Goal: Navigation & Orientation: Find specific page/section

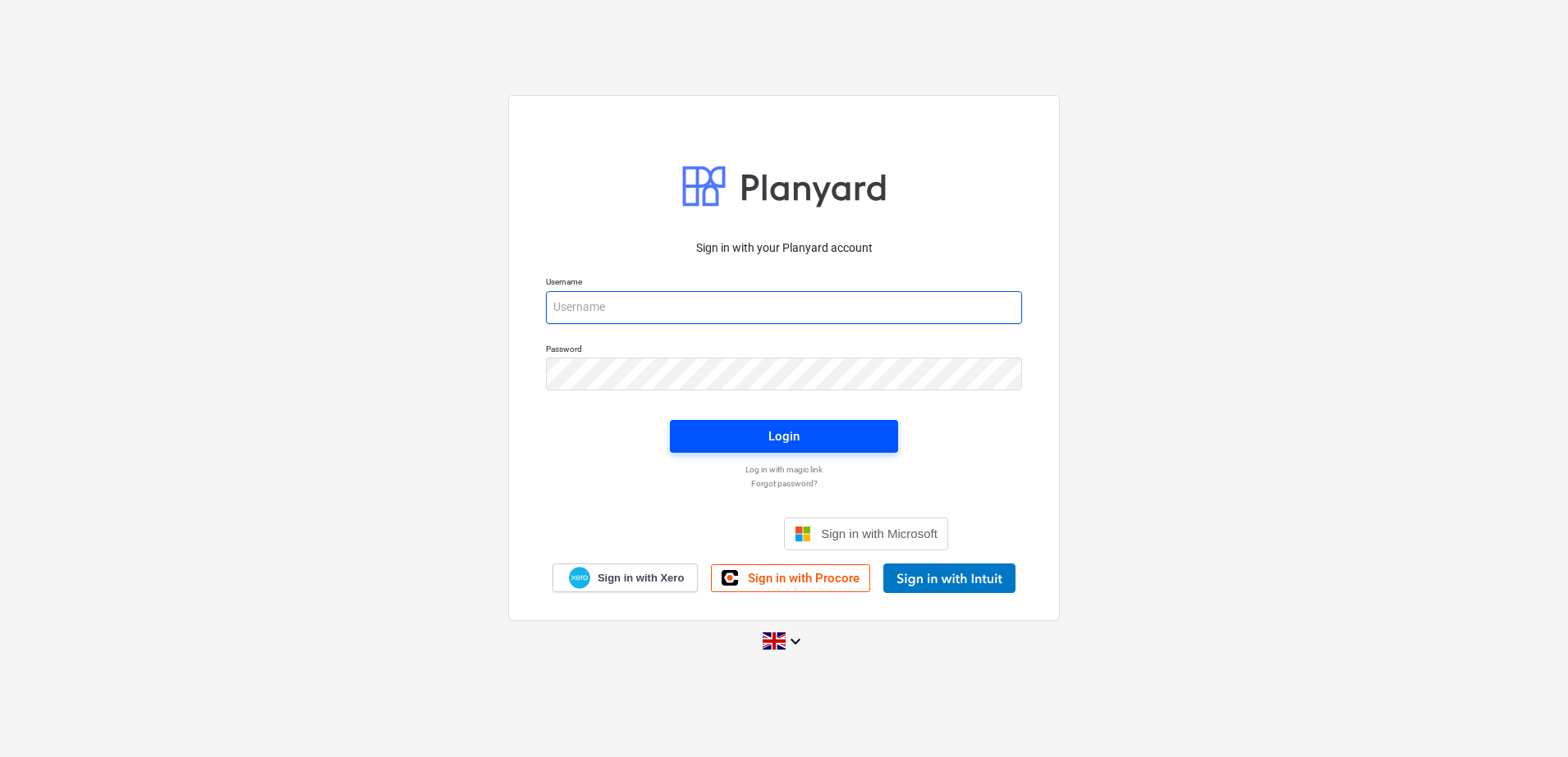
type input "[EMAIL_ADDRESS][DOMAIN_NAME]"
click at [836, 437] on span "Login" at bounding box center [784, 437] width 189 height 22
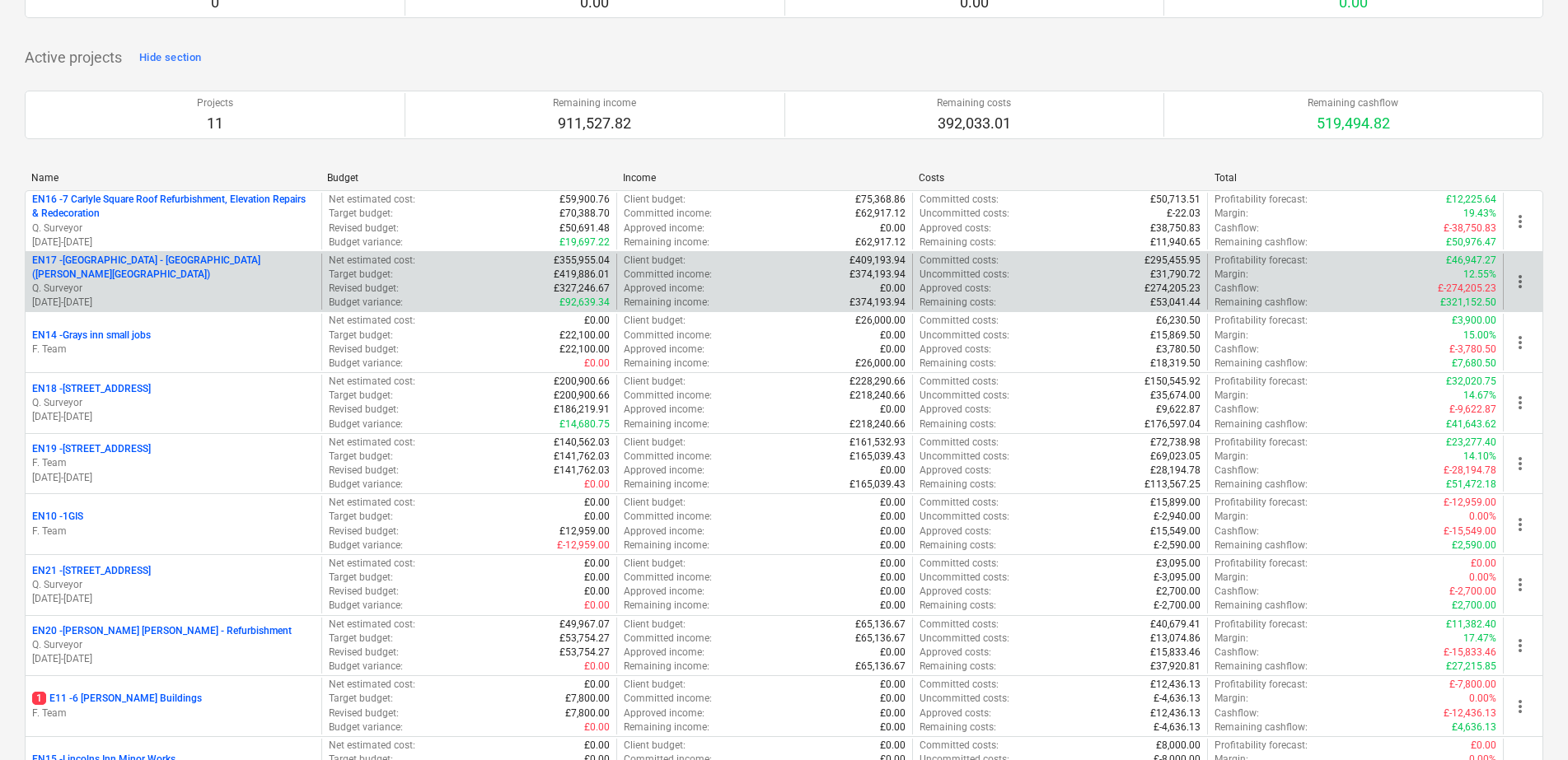
scroll to position [309, 0]
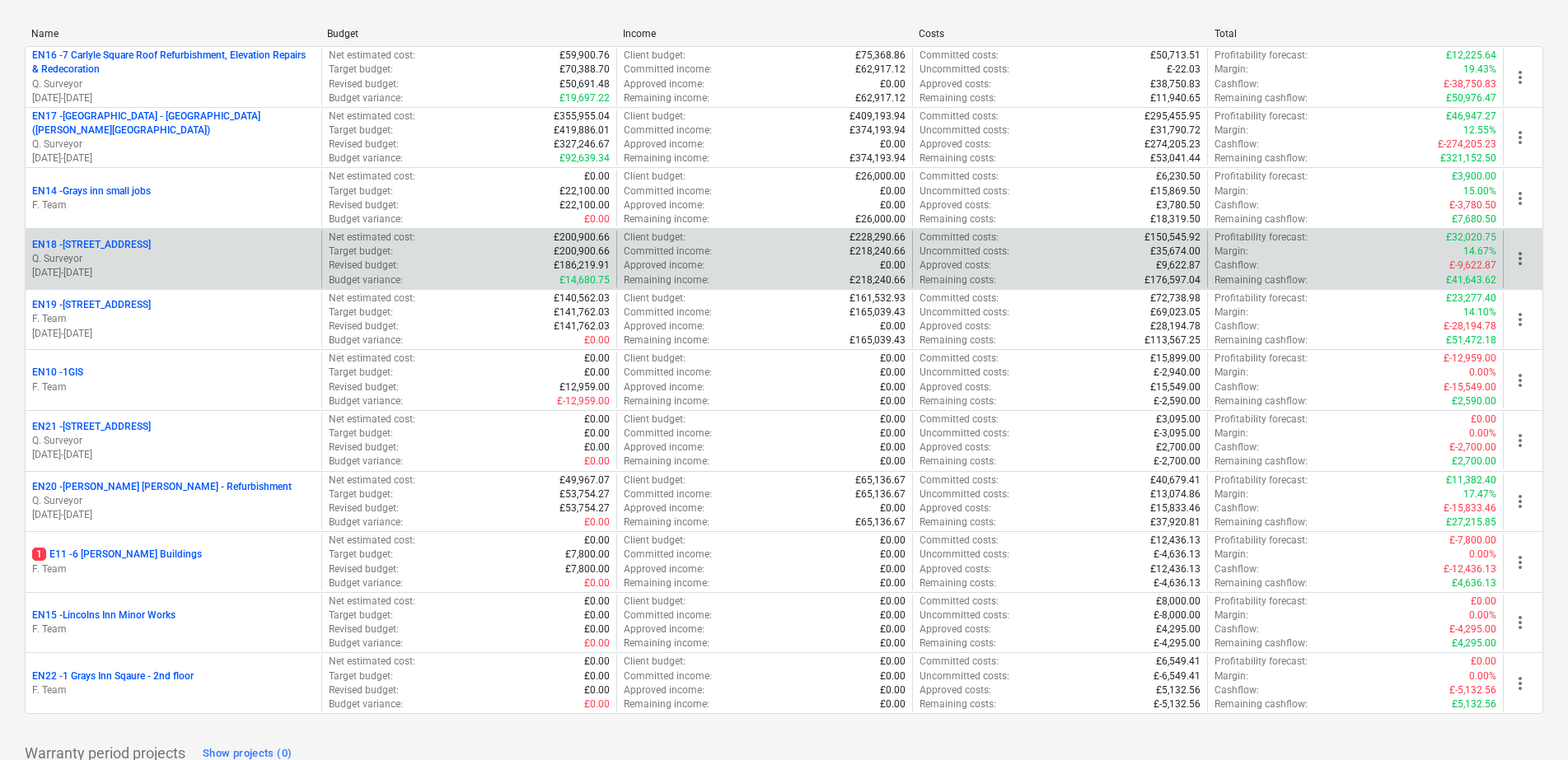
click at [115, 245] on p "EN18 - [STREET_ADDRESS]" at bounding box center [91, 245] width 119 height 14
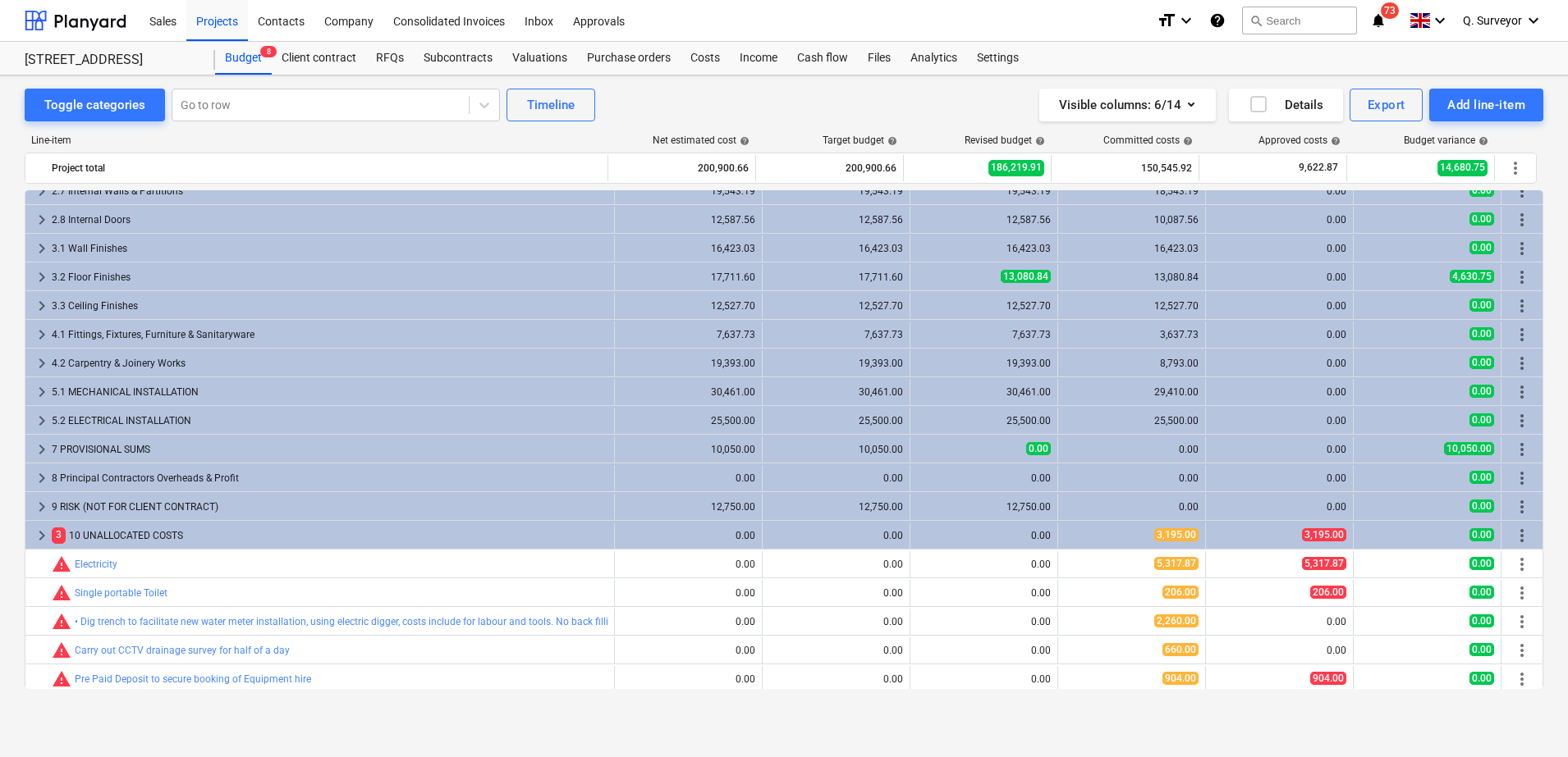
scroll to position [104, 0]
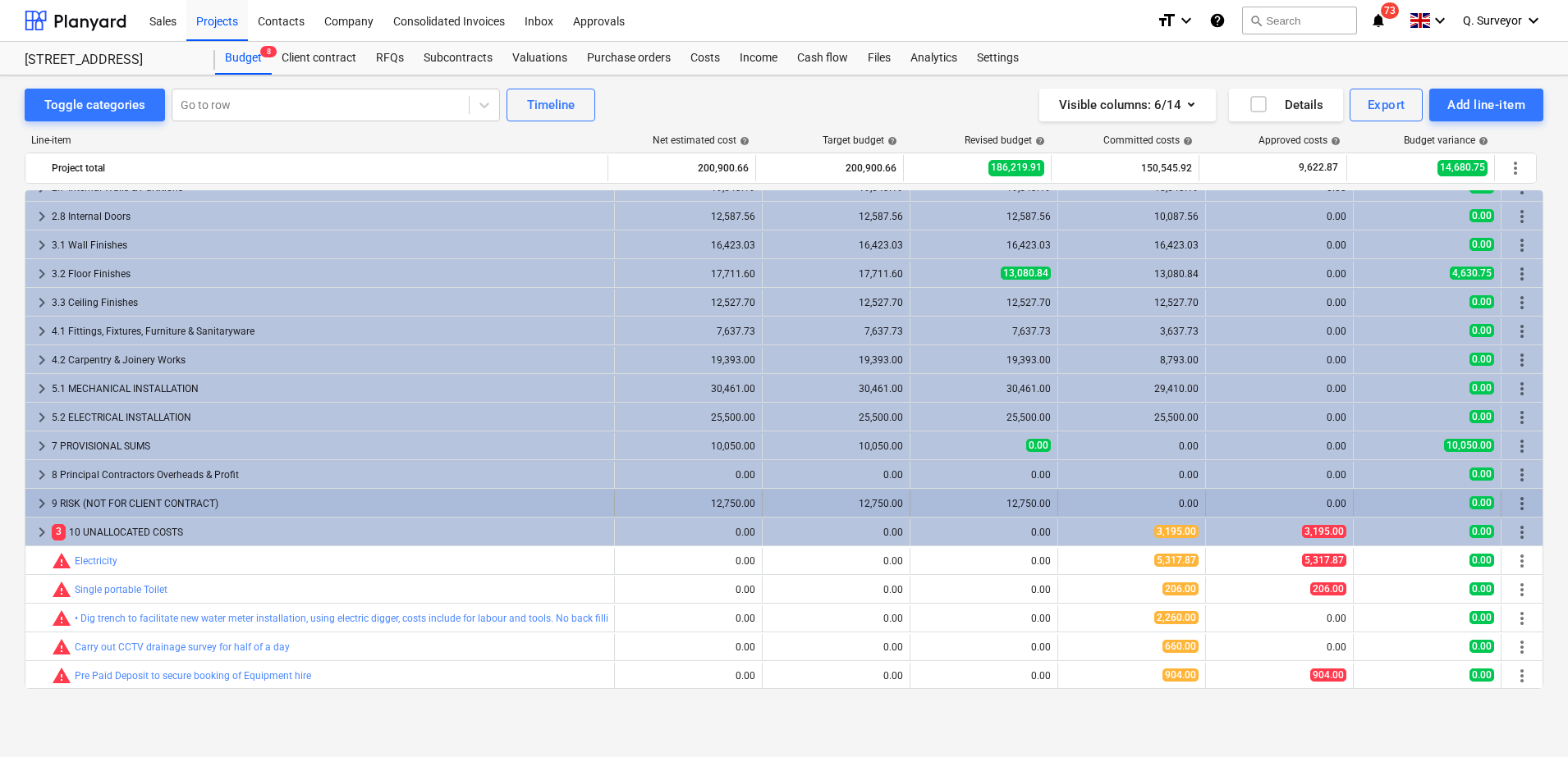
click at [161, 508] on div "9 RISK (NOT FOR CLIENT CONTRACT)" at bounding box center [329, 504] width 556 height 26
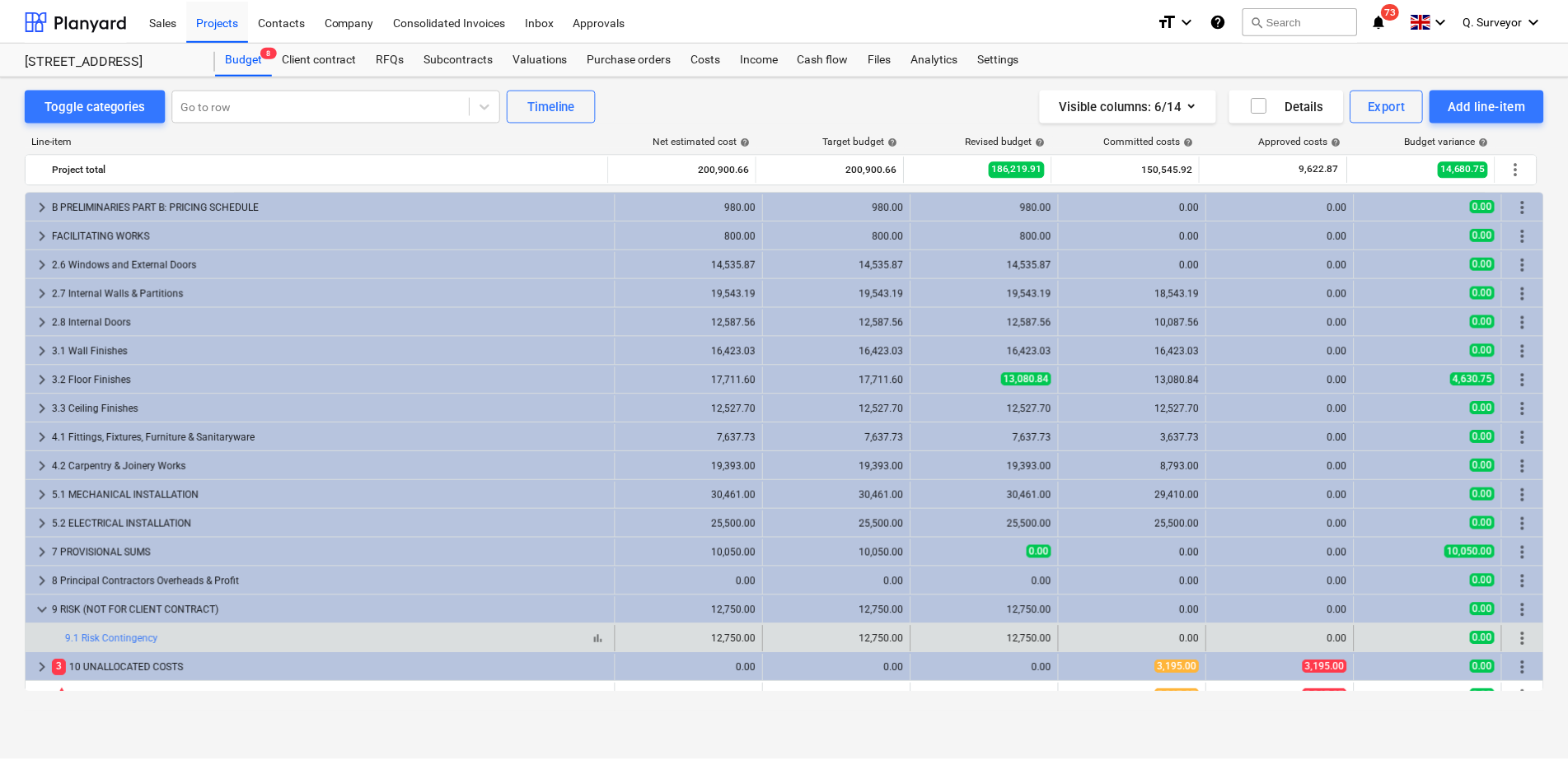
scroll to position [133, 0]
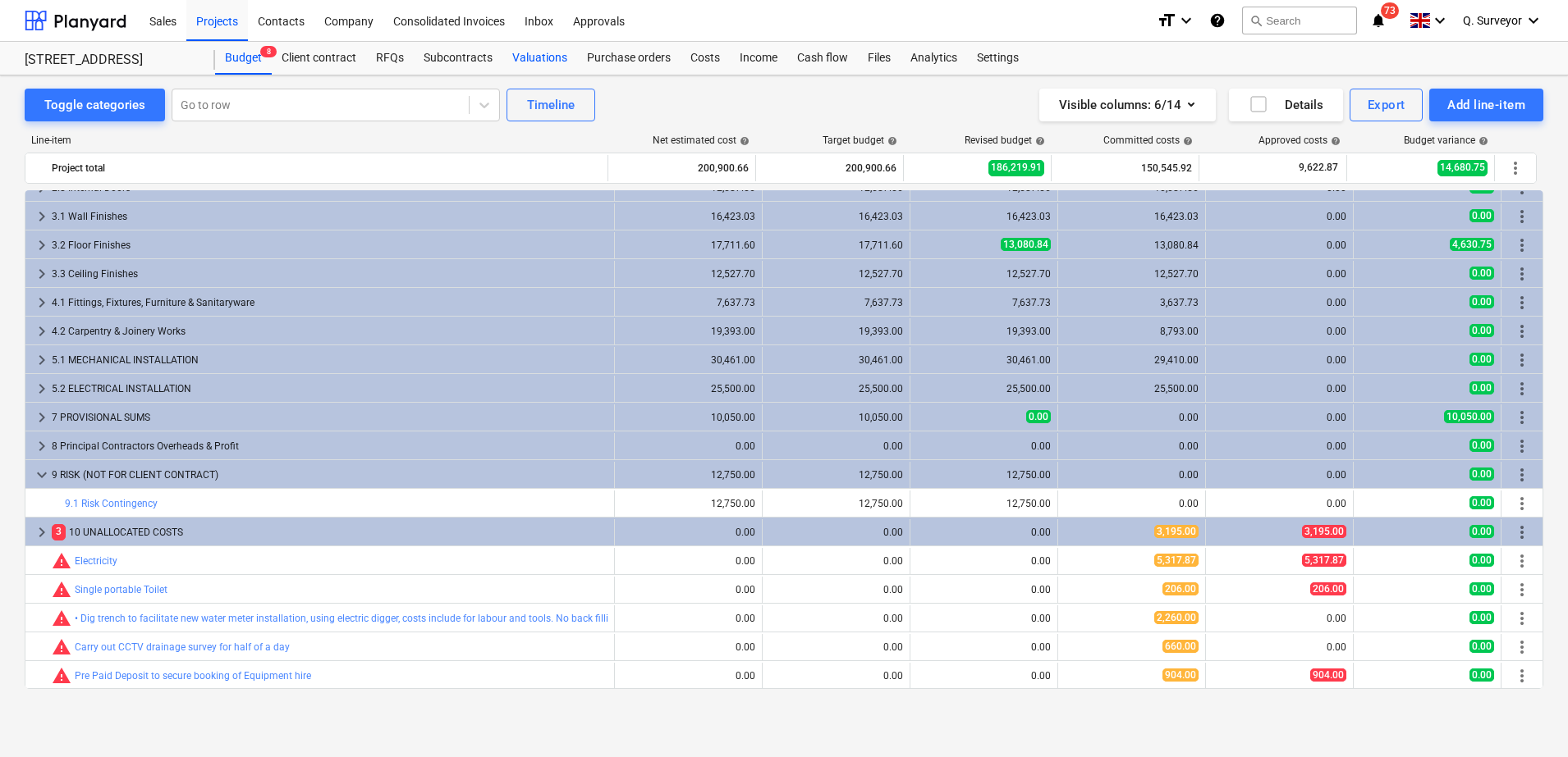
click at [529, 57] on div "Valuations" at bounding box center [539, 58] width 74 height 33
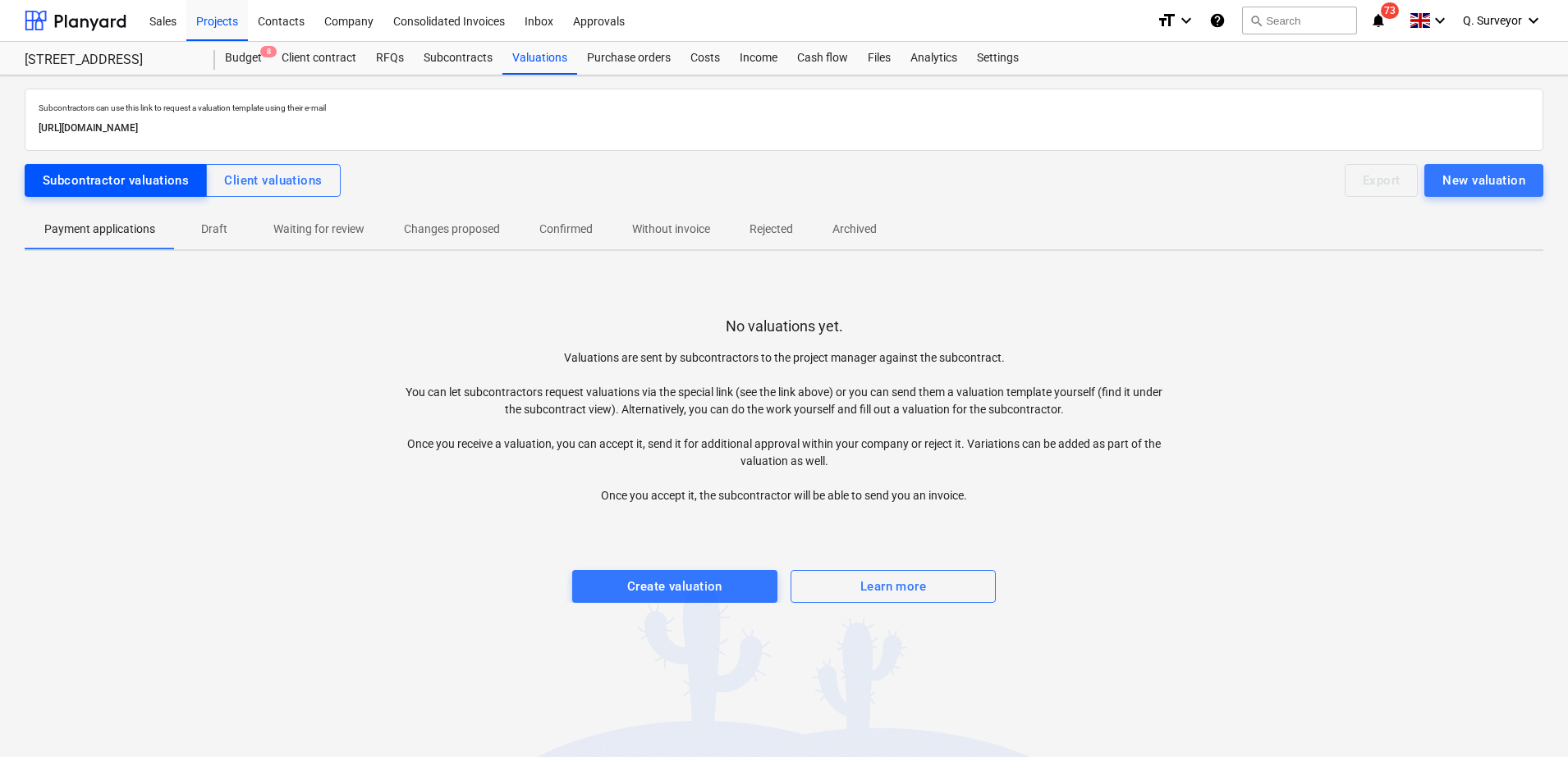
click at [115, 164] on button "Subcontractor valuations" at bounding box center [116, 180] width 183 height 33
click at [308, 183] on div "Client valuations" at bounding box center [273, 181] width 97 height 22
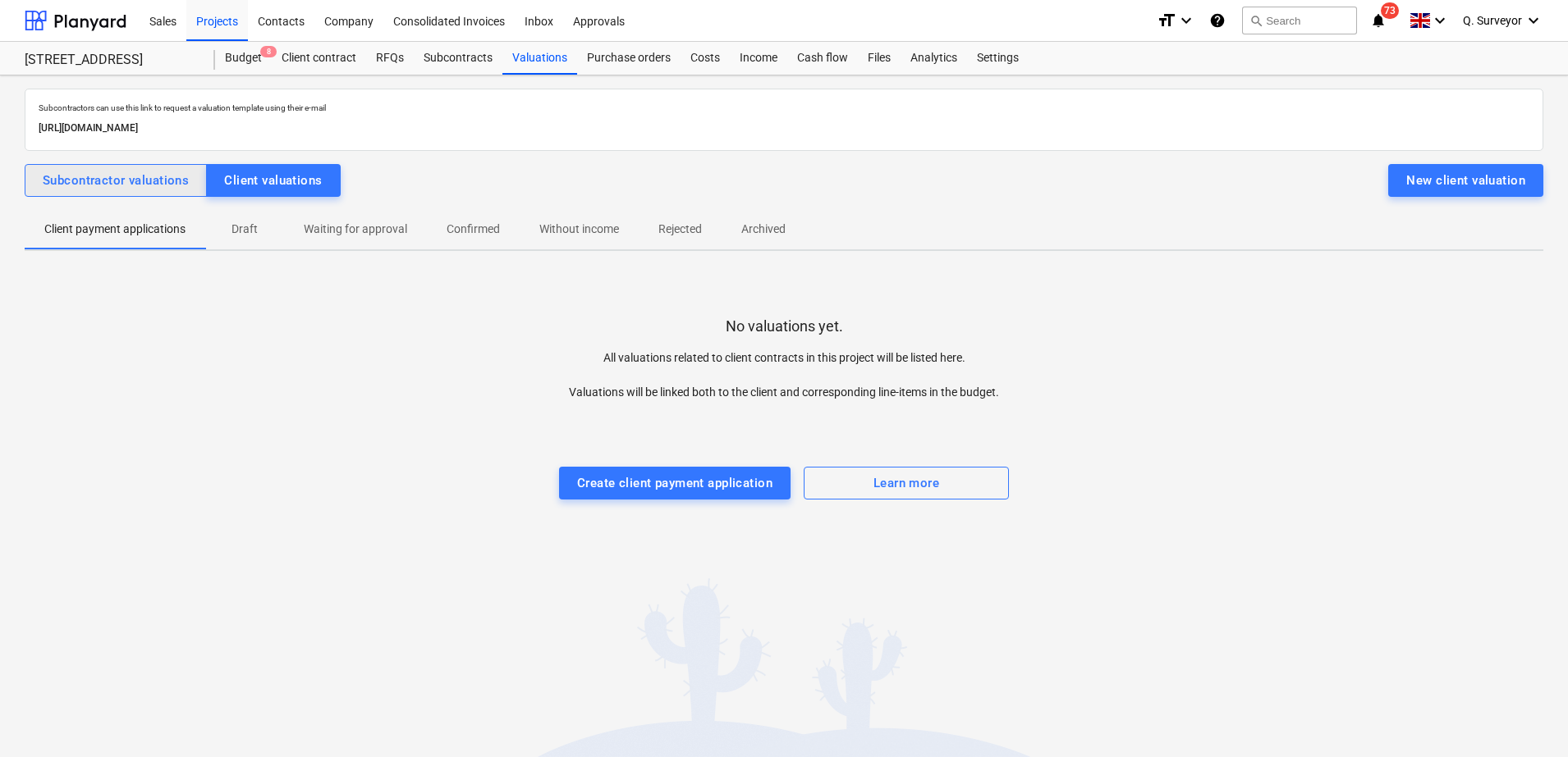
click at [118, 184] on div "Subcontractor valuations" at bounding box center [115, 181] width 146 height 22
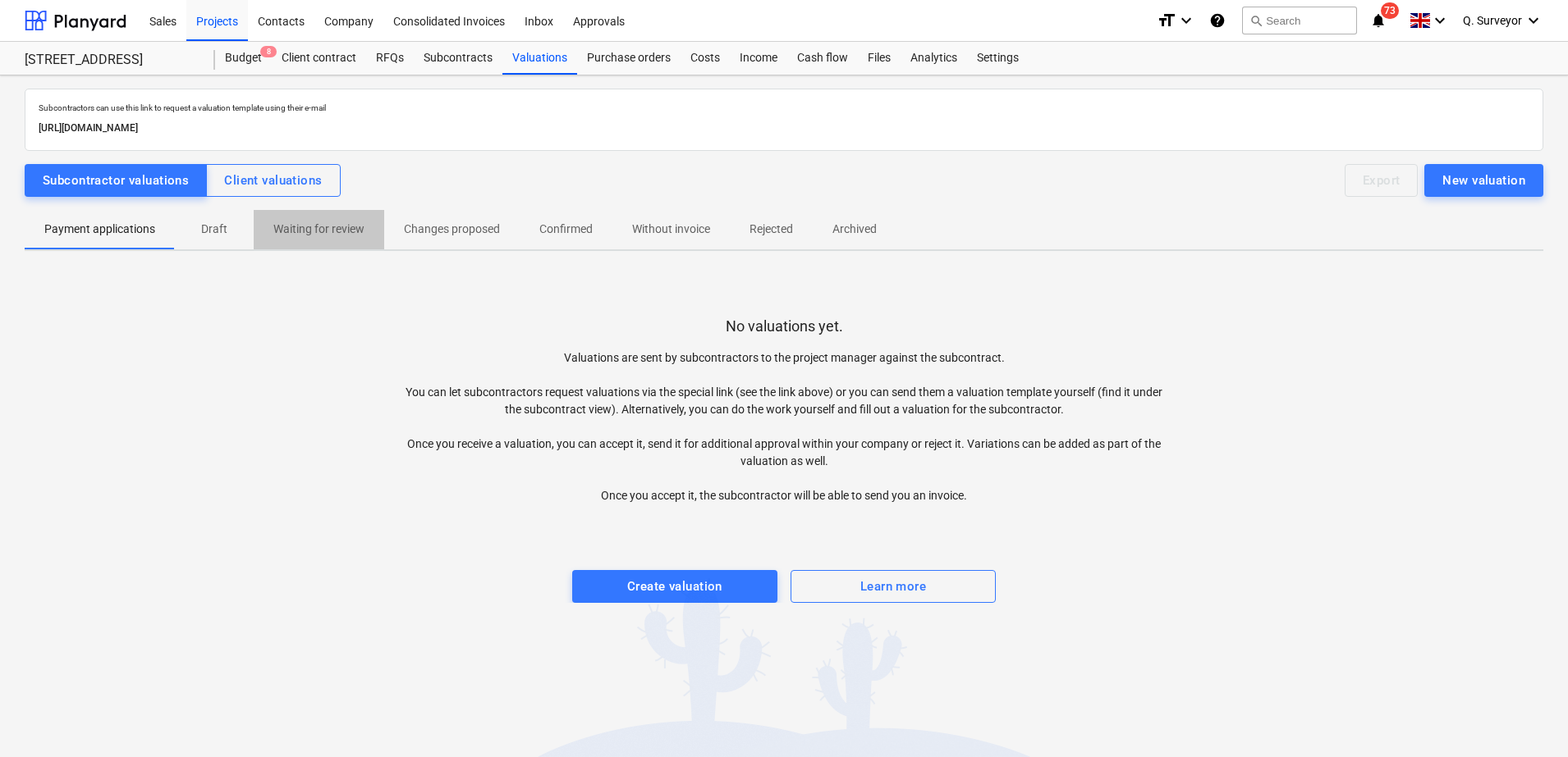
click at [311, 234] on p "Waiting for review" at bounding box center [319, 228] width 91 height 17
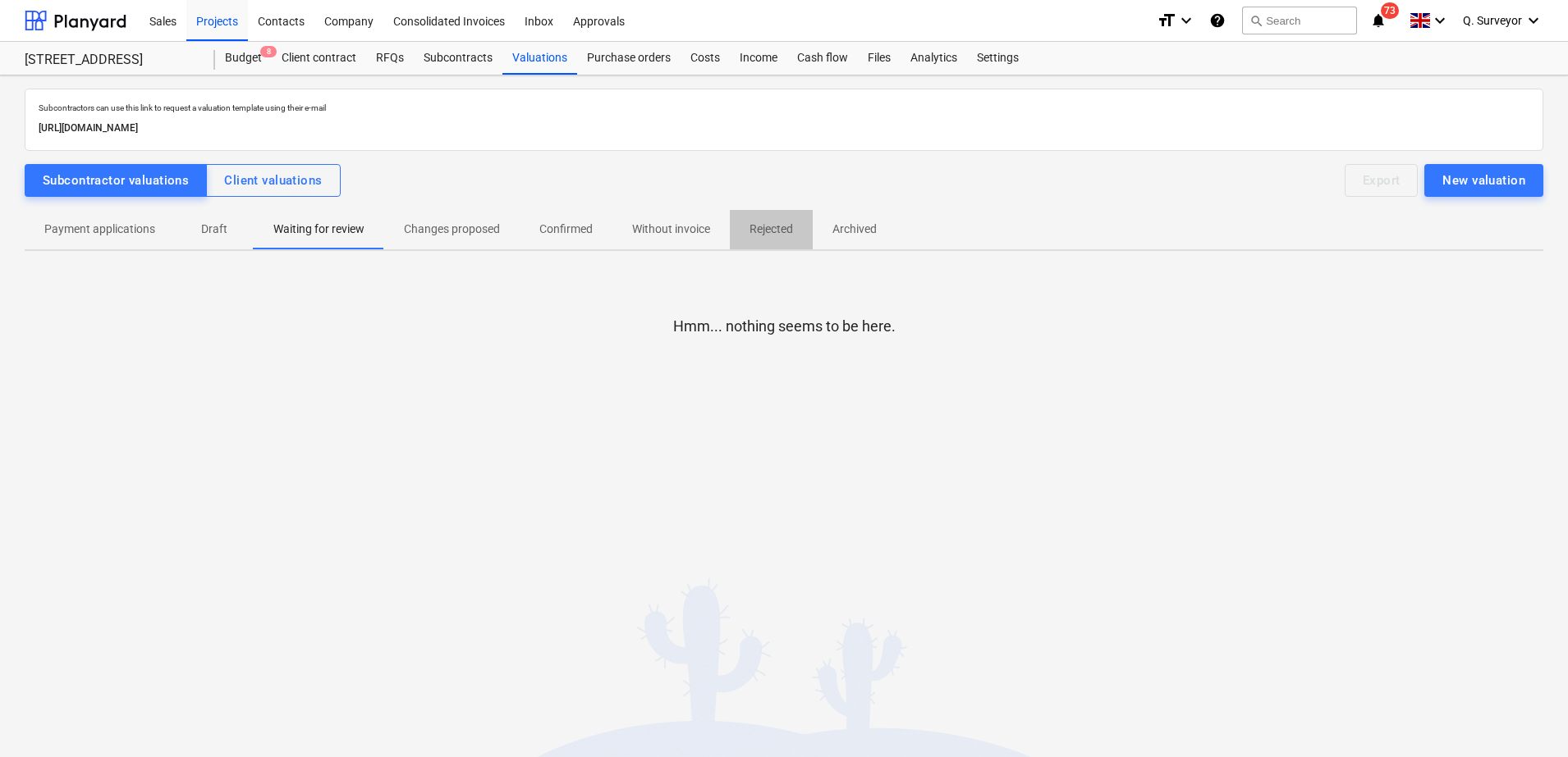
click at [803, 231] on span "Rejected" at bounding box center [771, 229] width 83 height 27
click at [626, 213] on button "Without invoice" at bounding box center [671, 230] width 117 height 40
click at [899, 229] on div "Payment applications Draft Waiting for review Changes proposed Confirmed Withou…" at bounding box center [784, 230] width 1518 height 40
click at [832, 225] on span "Archived" at bounding box center [854, 229] width 83 height 27
click at [153, 236] on p "Payment applications" at bounding box center [100, 228] width 111 height 17
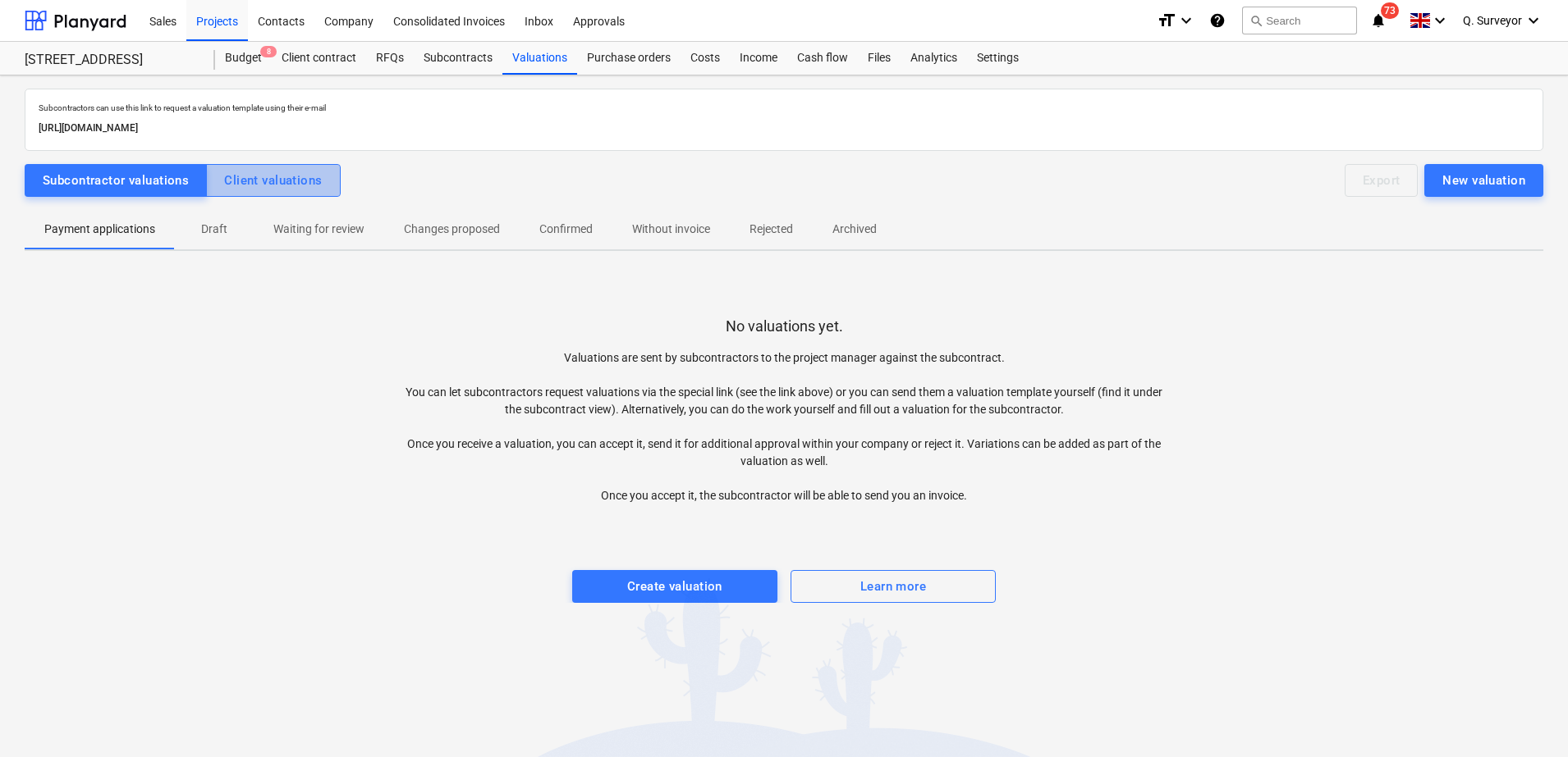
click at [272, 194] on button "Client valuations" at bounding box center [273, 180] width 134 height 33
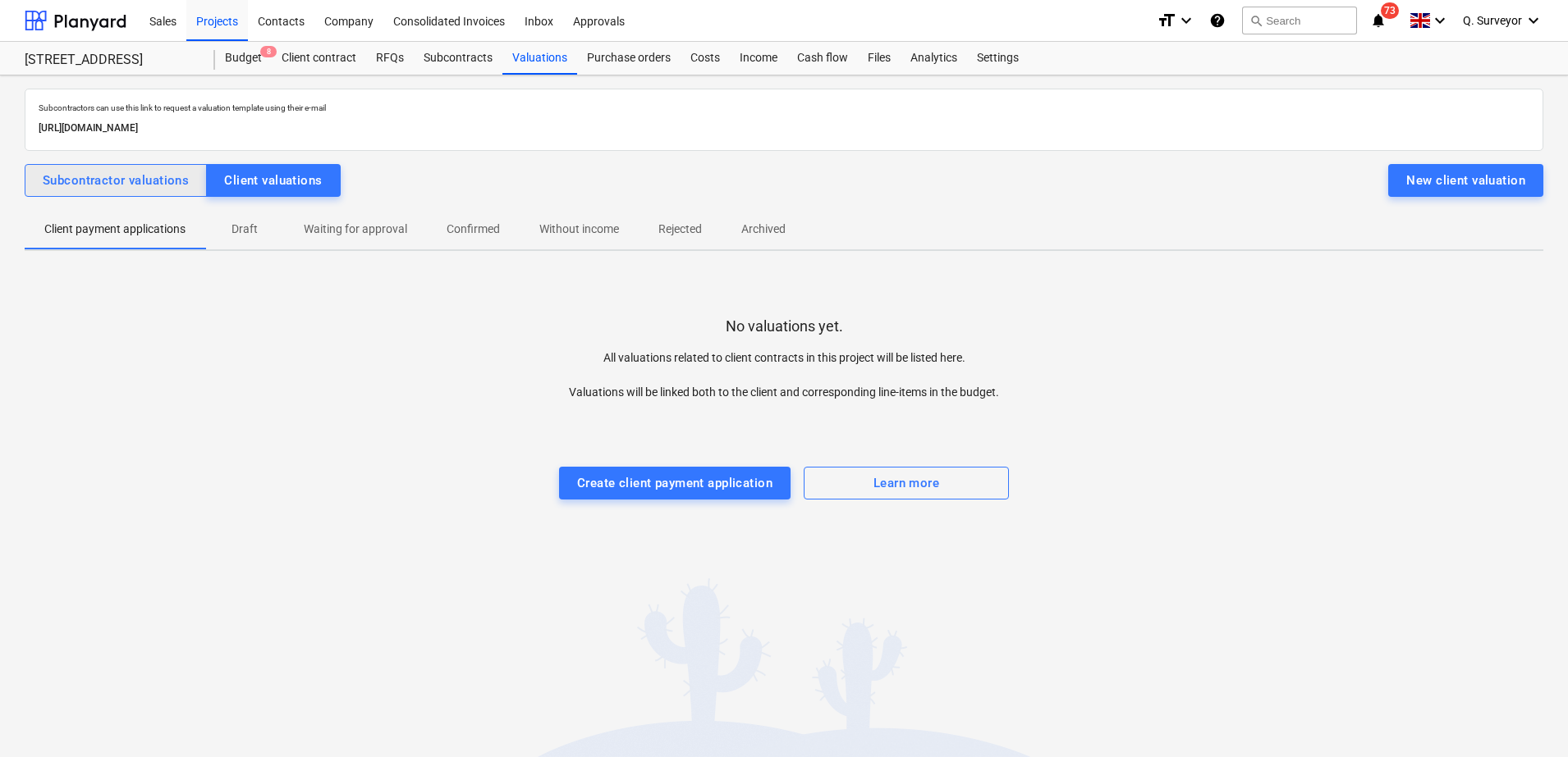
click at [116, 181] on div "Subcontractor valuations" at bounding box center [115, 181] width 146 height 22
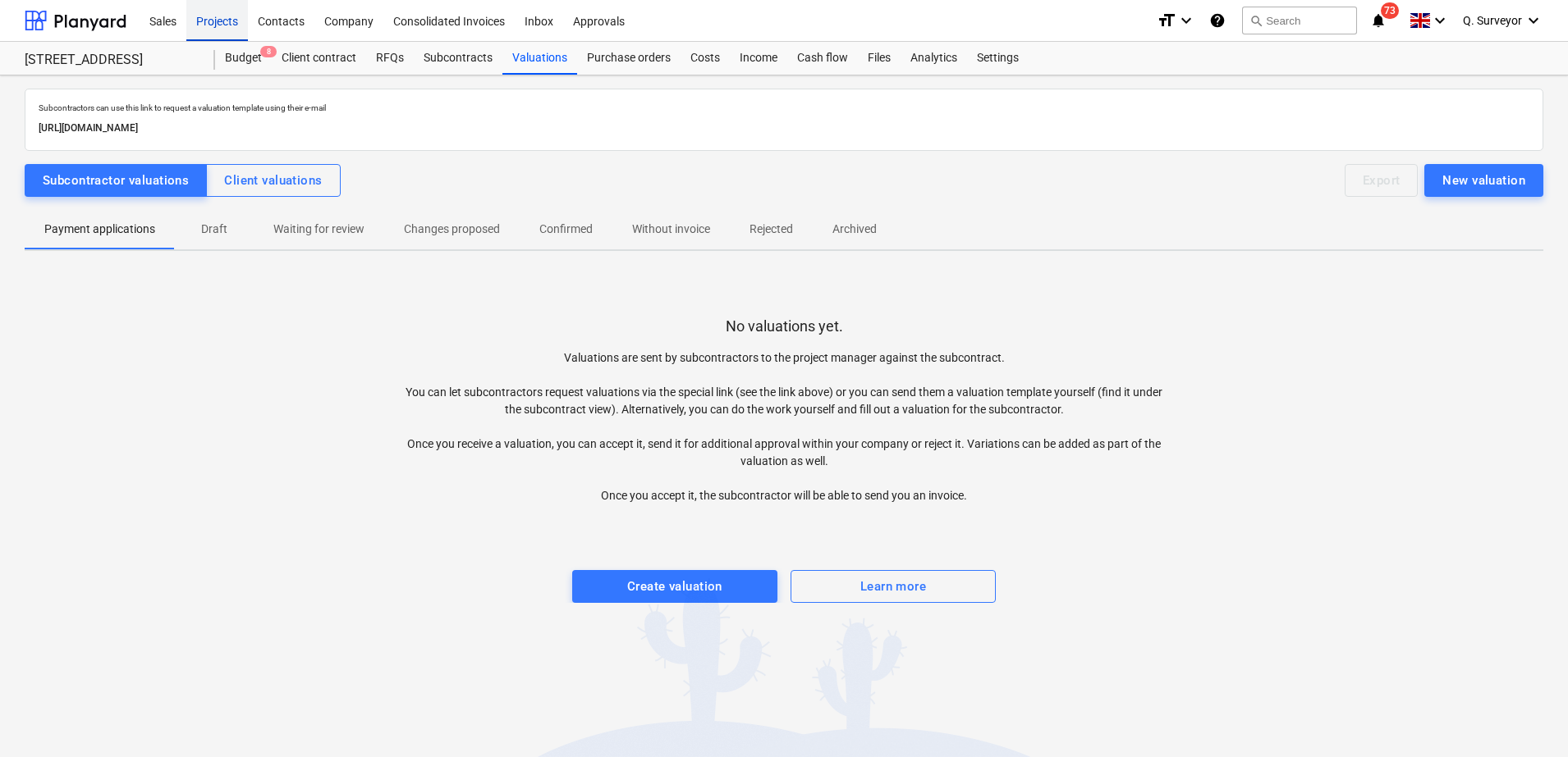
click at [221, 31] on div "Projects" at bounding box center [217, 20] width 62 height 42
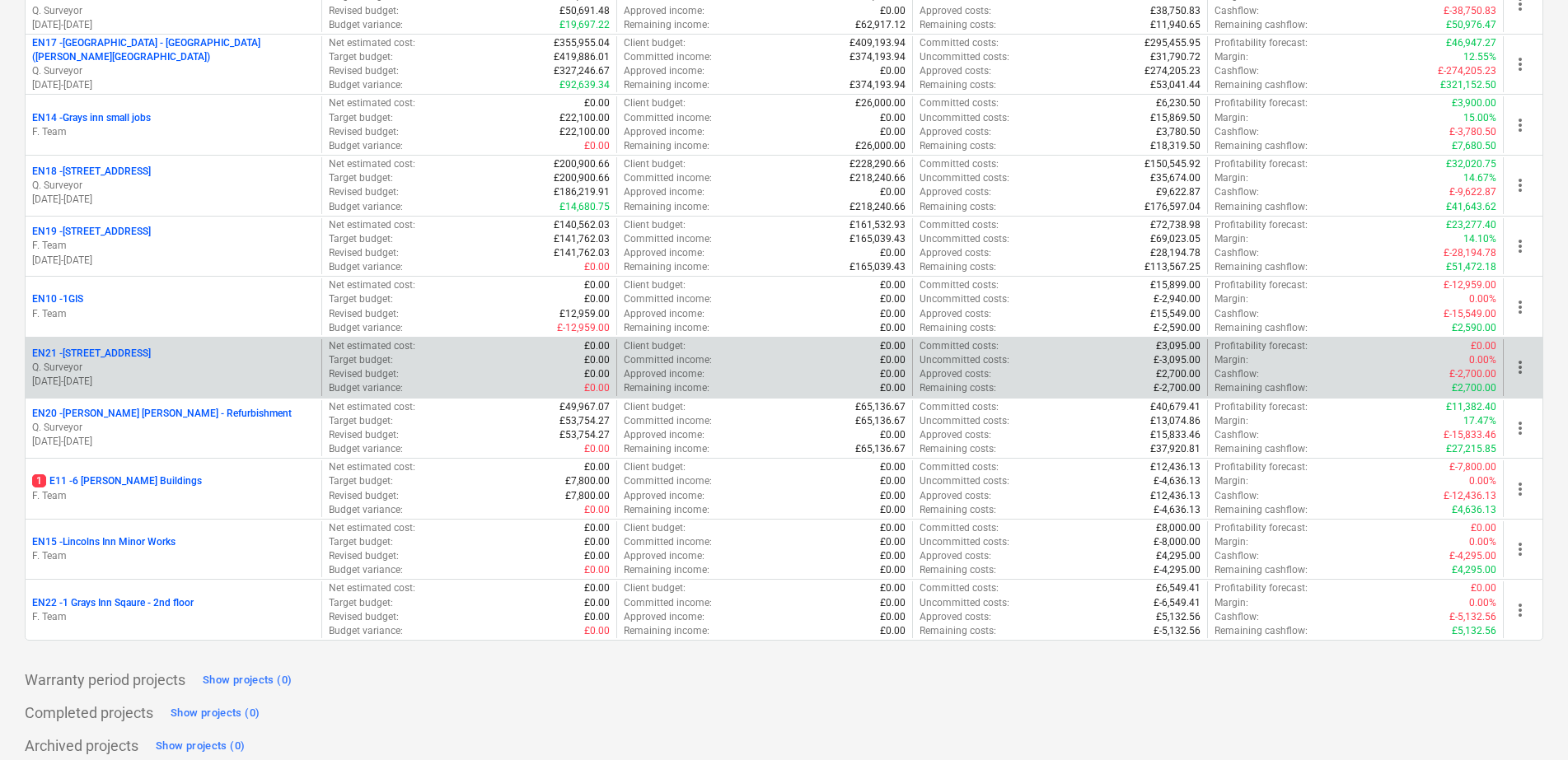
scroll to position [394, 0]
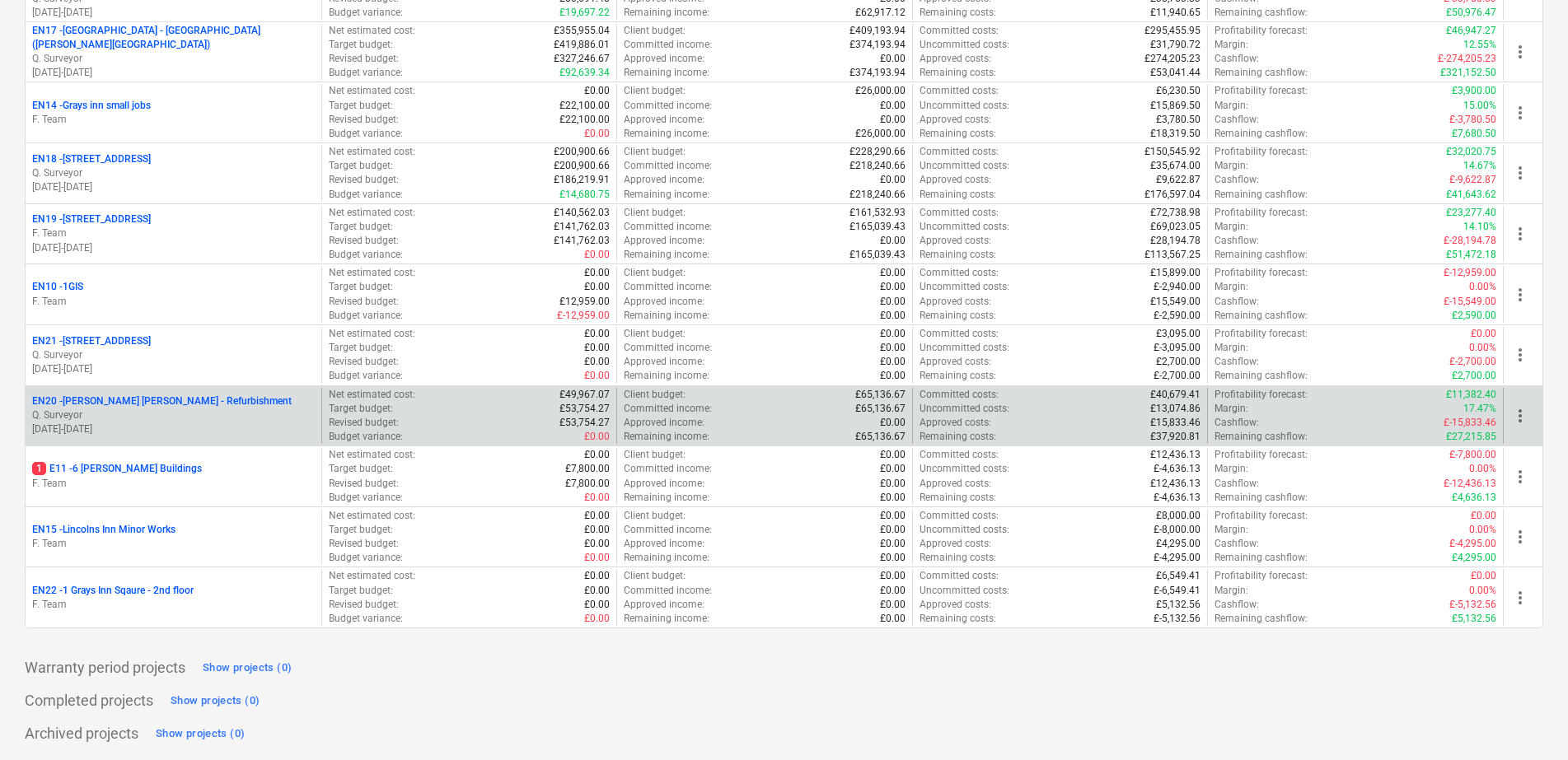
click at [120, 404] on p "EN20 - [PERSON_NAME] [PERSON_NAME] - Refurbishment" at bounding box center [161, 401] width 260 height 14
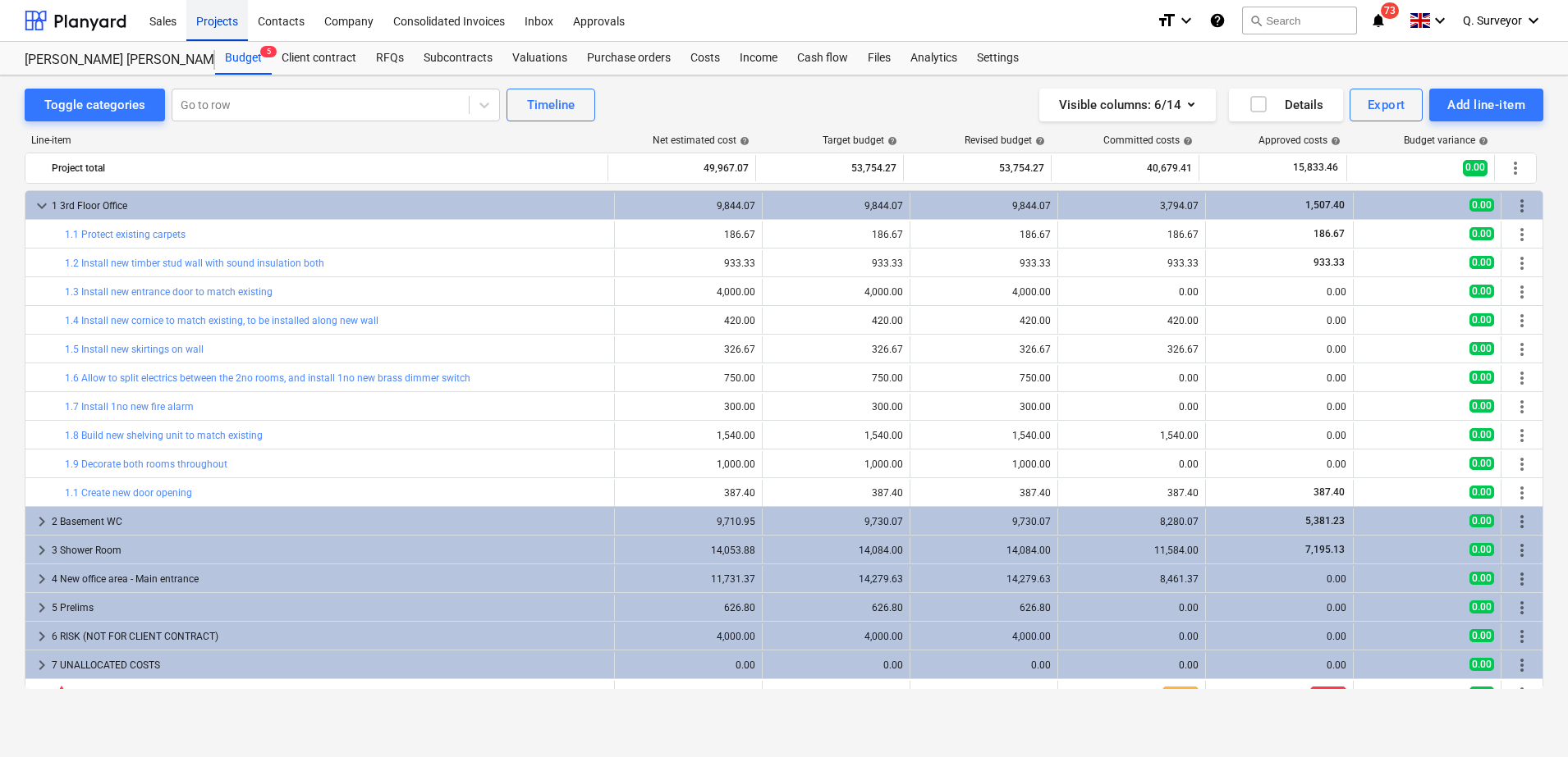
click at [221, 22] on div "Projects" at bounding box center [217, 20] width 62 height 42
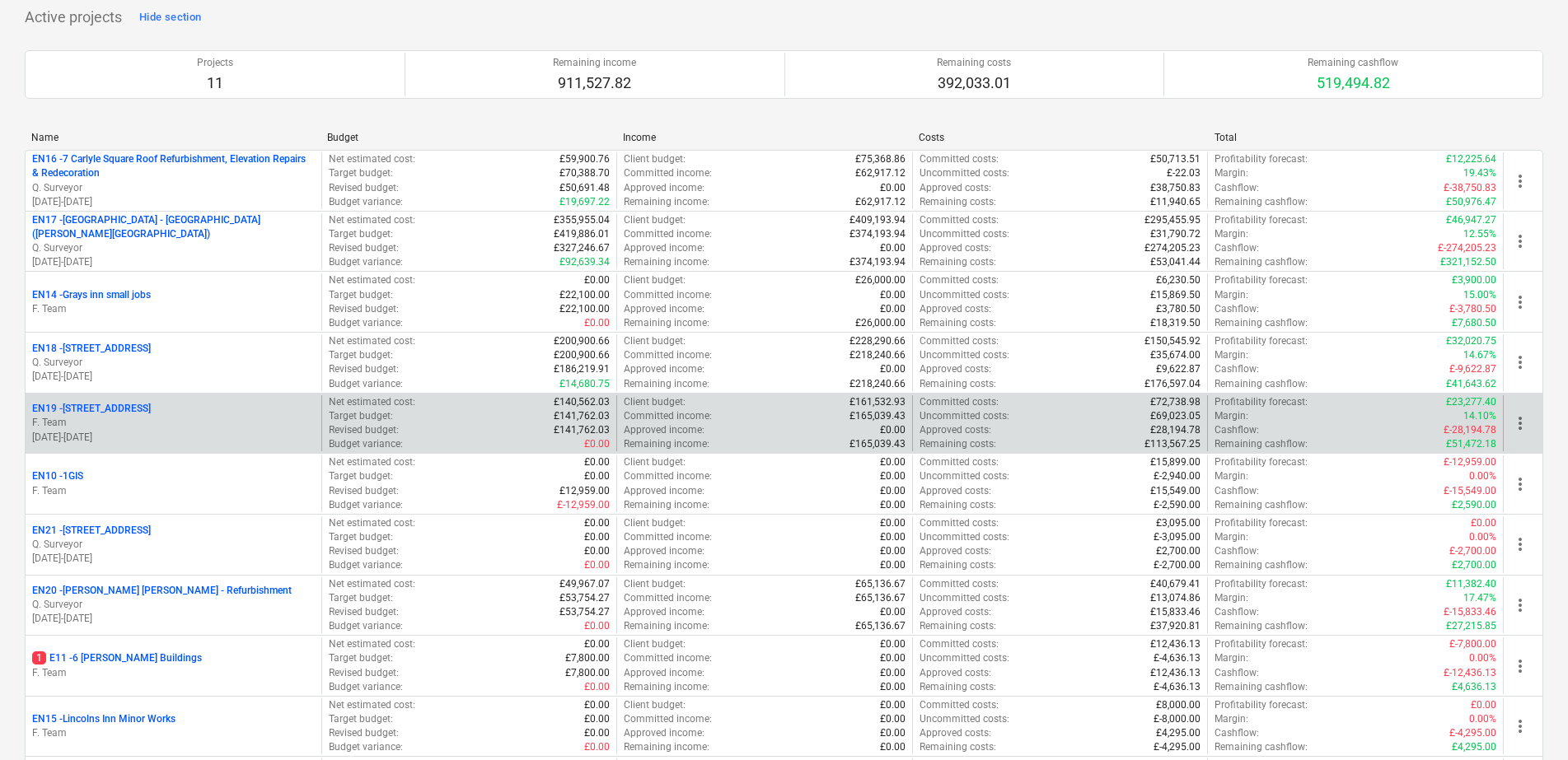
scroll to position [206, 0]
